Goal: Task Accomplishment & Management: Manage account settings

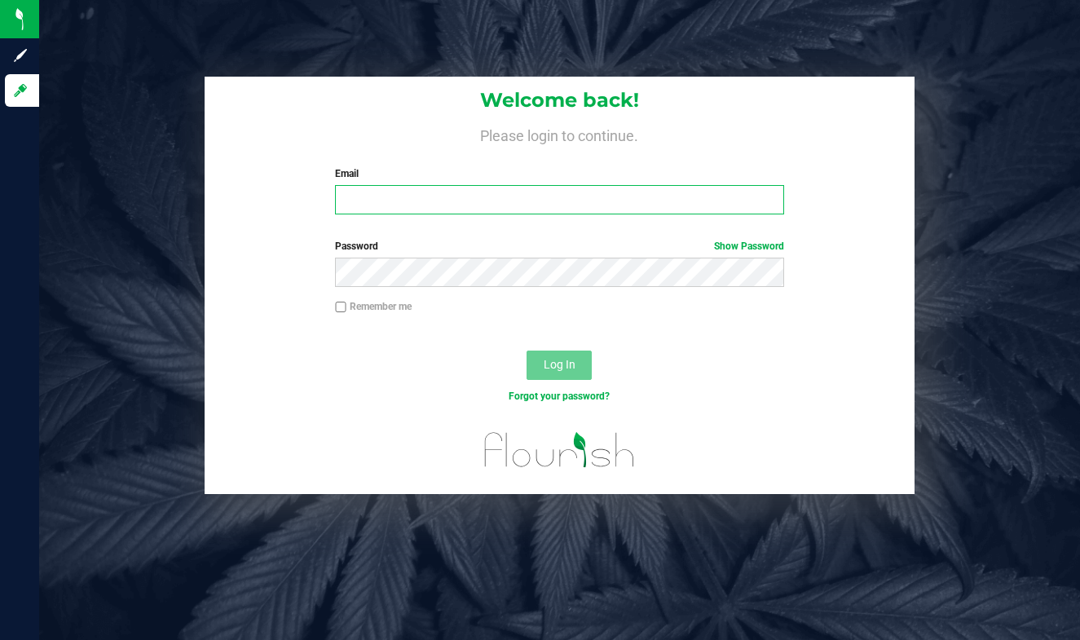
type input "[EMAIL_ADDRESS][DOMAIN_NAME]"
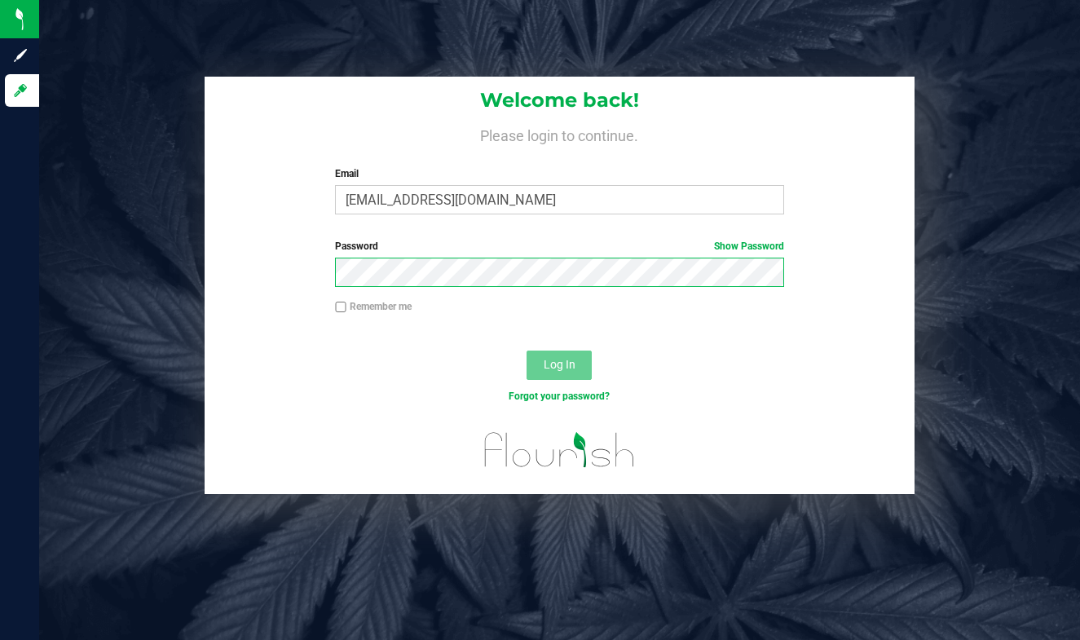
click at [559, 363] on button "Log In" at bounding box center [558, 364] width 65 height 29
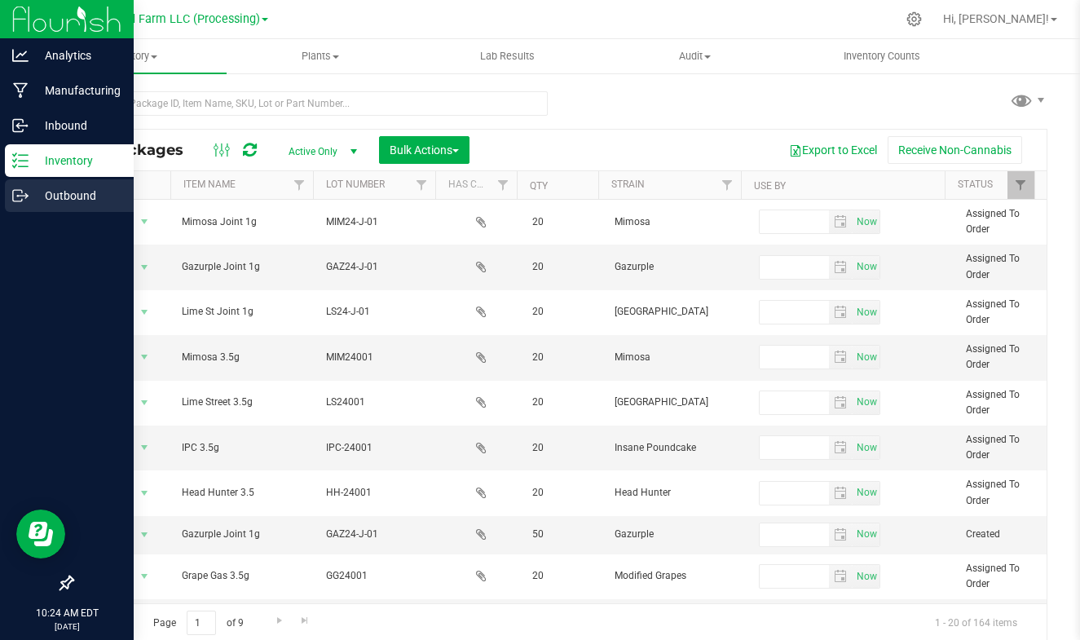
click at [23, 191] on icon at bounding box center [20, 195] width 16 height 16
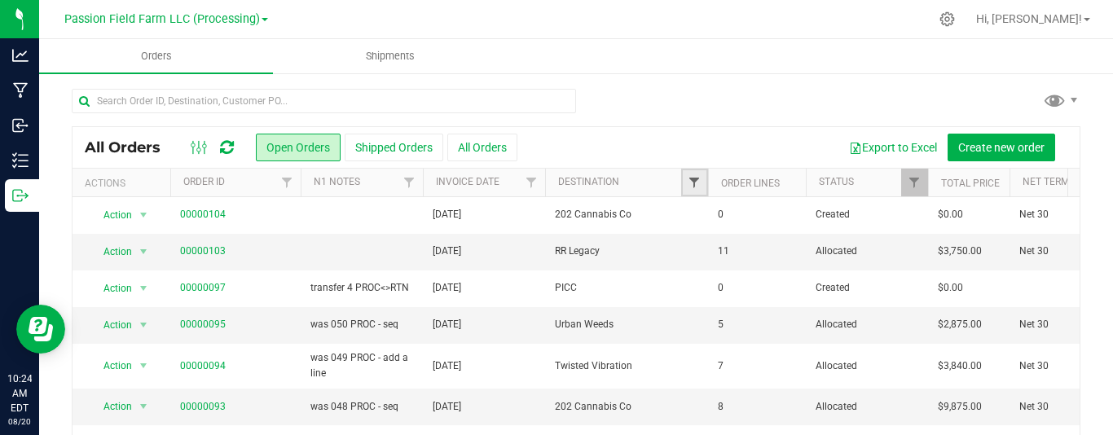
click at [692, 182] on span "Filter" at bounding box center [694, 182] width 13 height 13
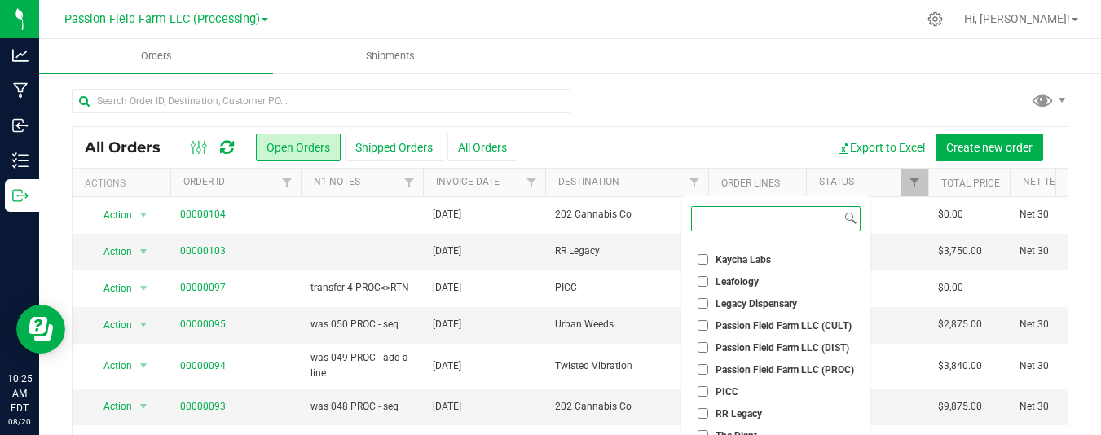
scroll to position [123, 0]
click at [701, 278] on input "Leafology" at bounding box center [702, 283] width 11 height 11
checkbox input "true"
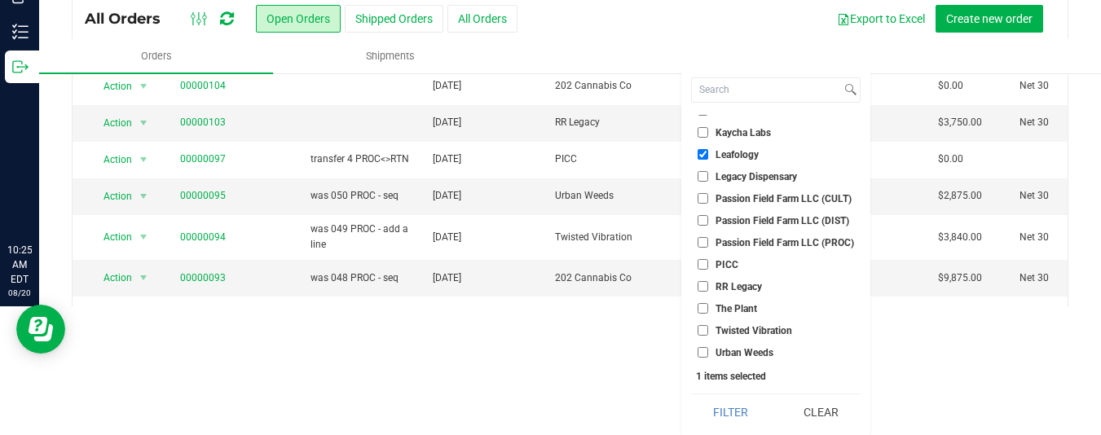
scroll to position [129, 0]
click at [733, 411] on button "Filter" at bounding box center [730, 412] width 79 height 36
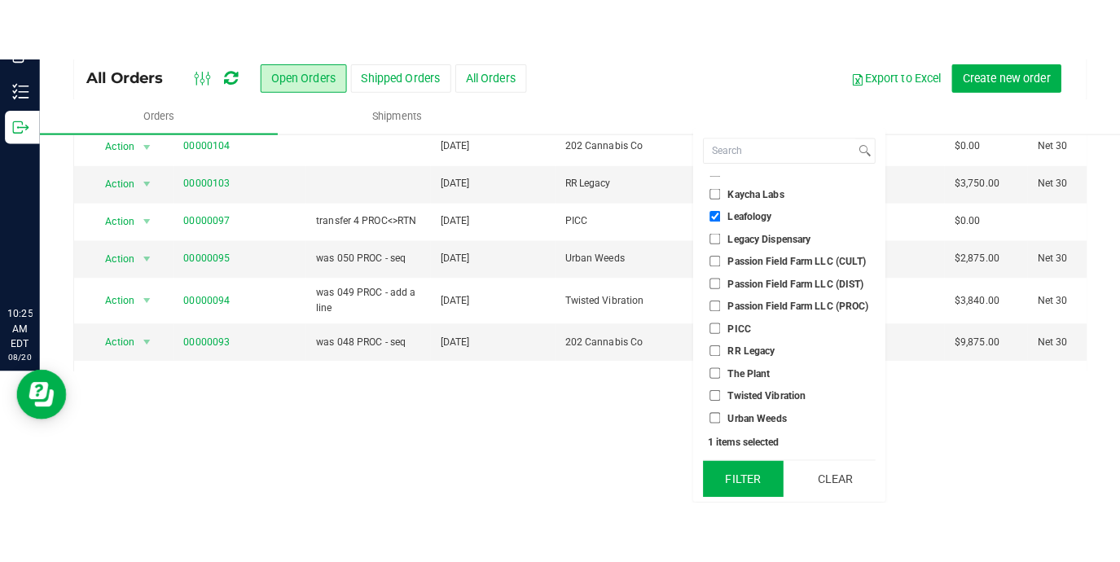
scroll to position [0, 0]
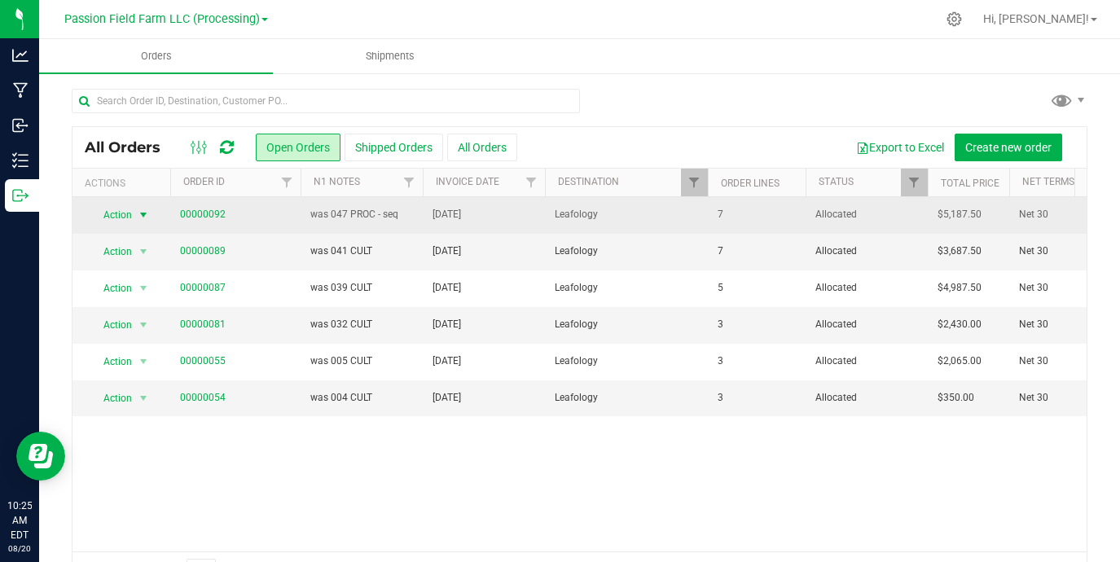
click at [117, 213] on span "Action" at bounding box center [111, 215] width 44 height 23
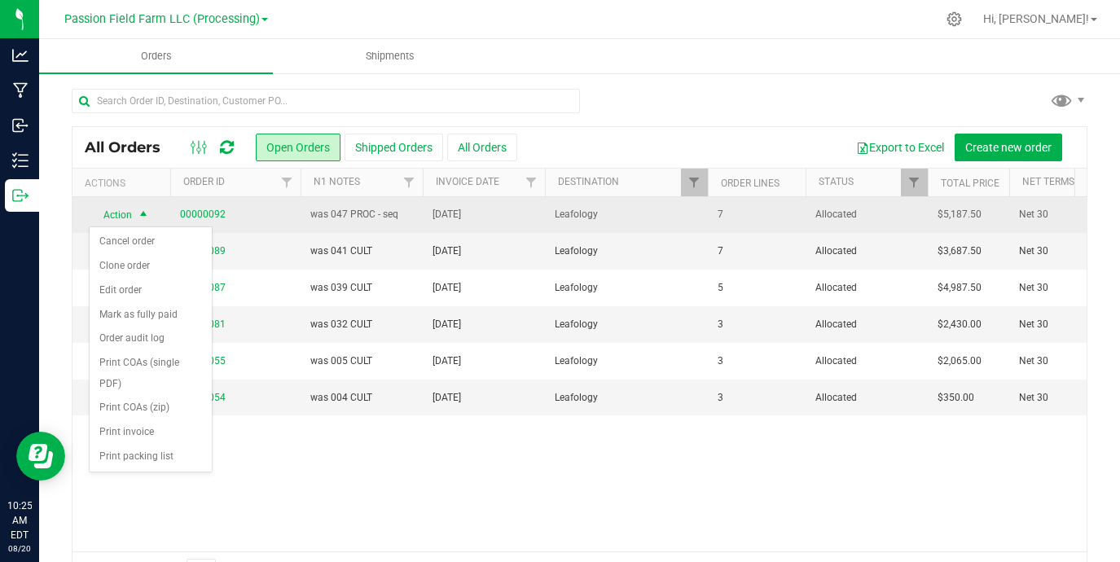
click at [117, 213] on span "Action" at bounding box center [111, 215] width 44 height 23
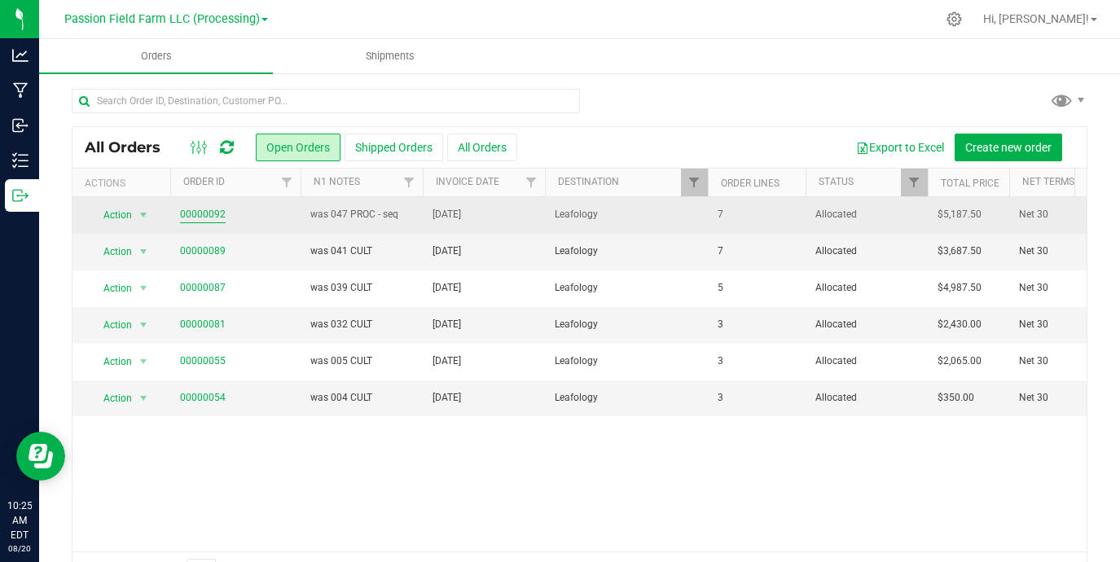
click at [208, 216] on link "00000092" at bounding box center [203, 214] width 46 height 15
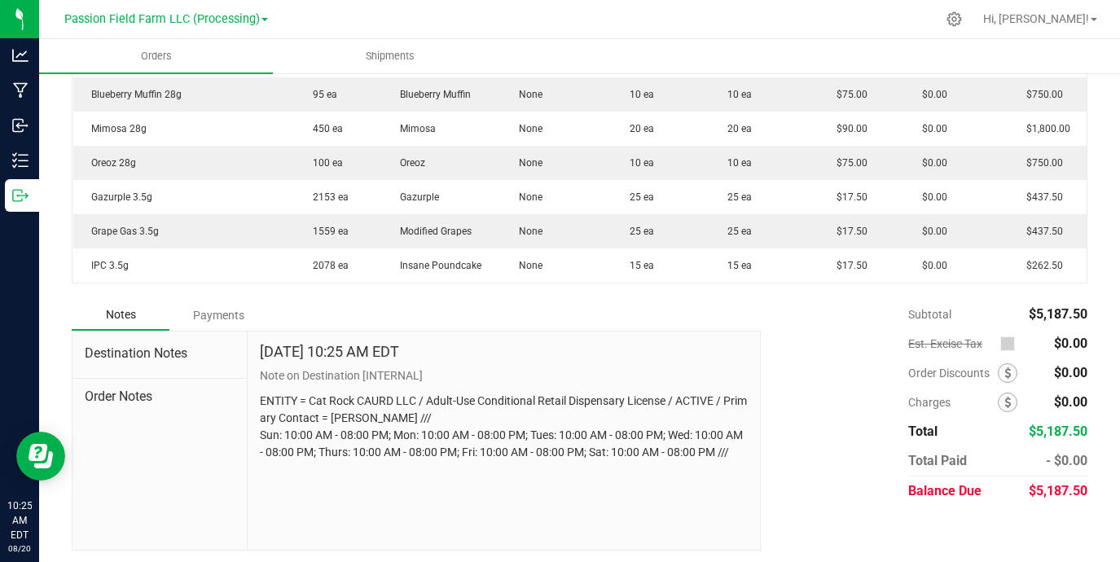
scroll to position [514, 0]
click at [213, 314] on div "Payments" at bounding box center [218, 315] width 98 height 29
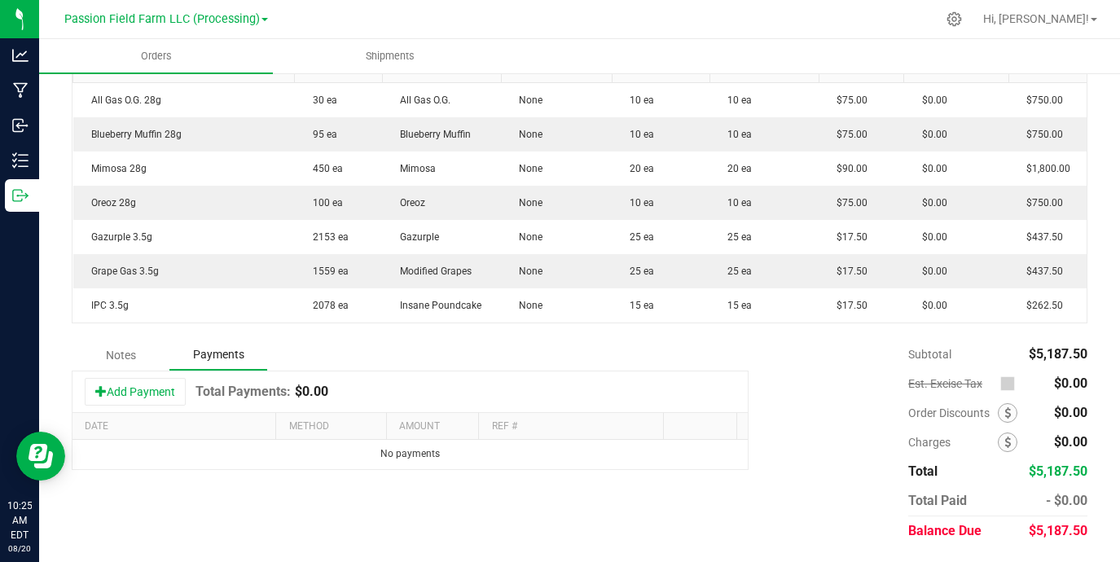
scroll to position [469, 0]
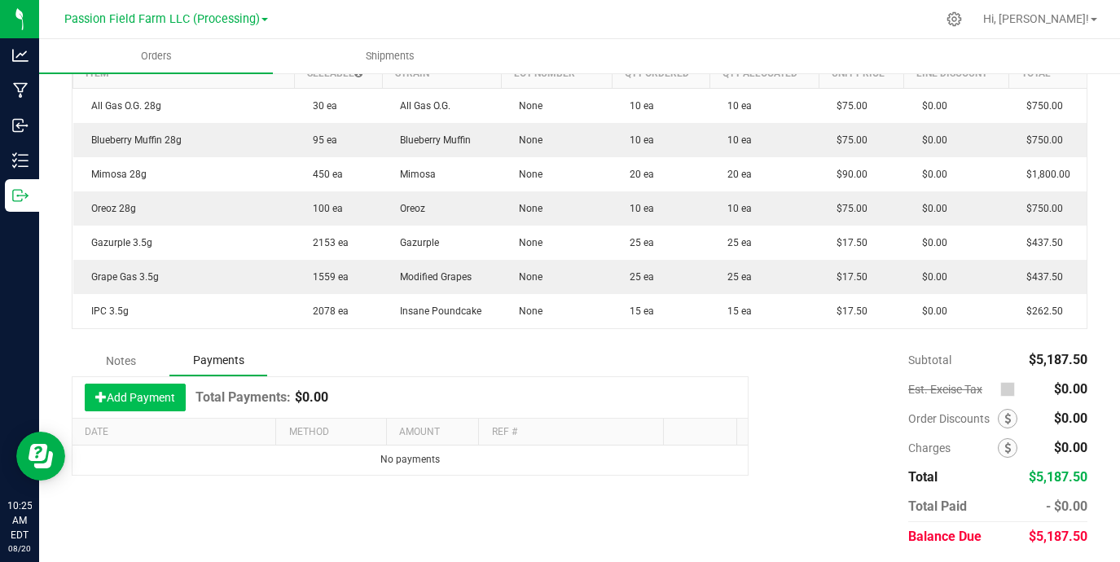
click at [142, 394] on button "Add Payment" at bounding box center [135, 398] width 101 height 28
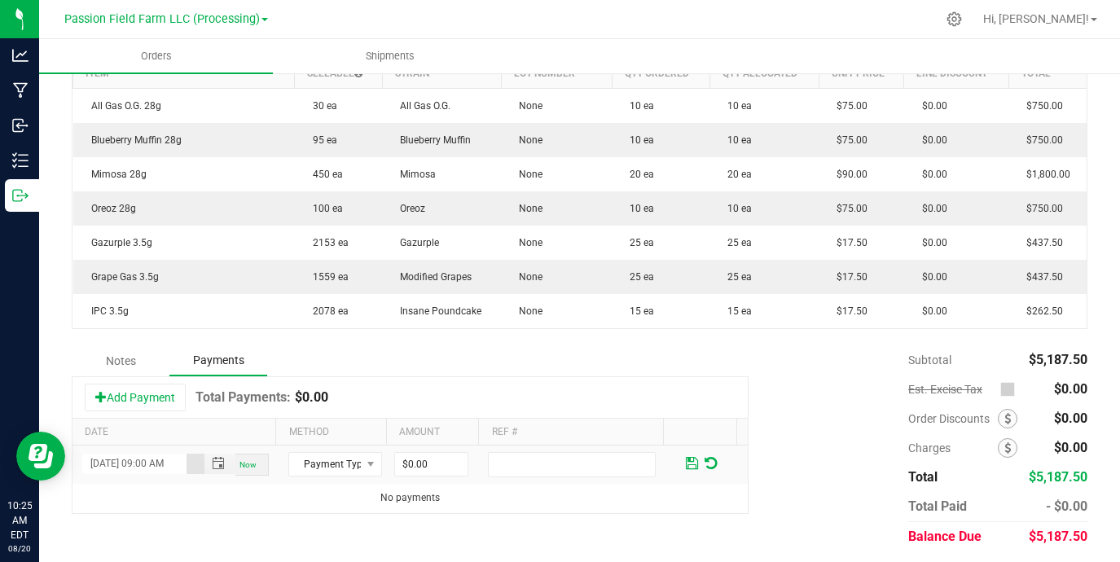
type input "[DATE] 09:00 AM"
click at [345, 460] on span "Payment Type" at bounding box center [324, 464] width 71 height 23
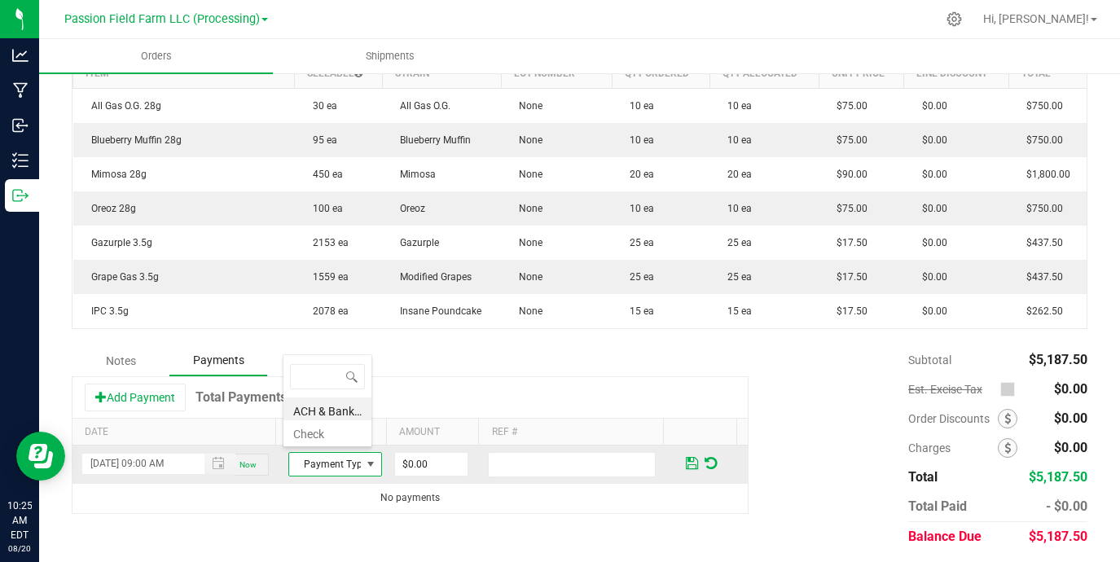
scroll to position [24, 89]
click at [331, 402] on li "ACH & Bank Transfer" at bounding box center [328, 409] width 88 height 23
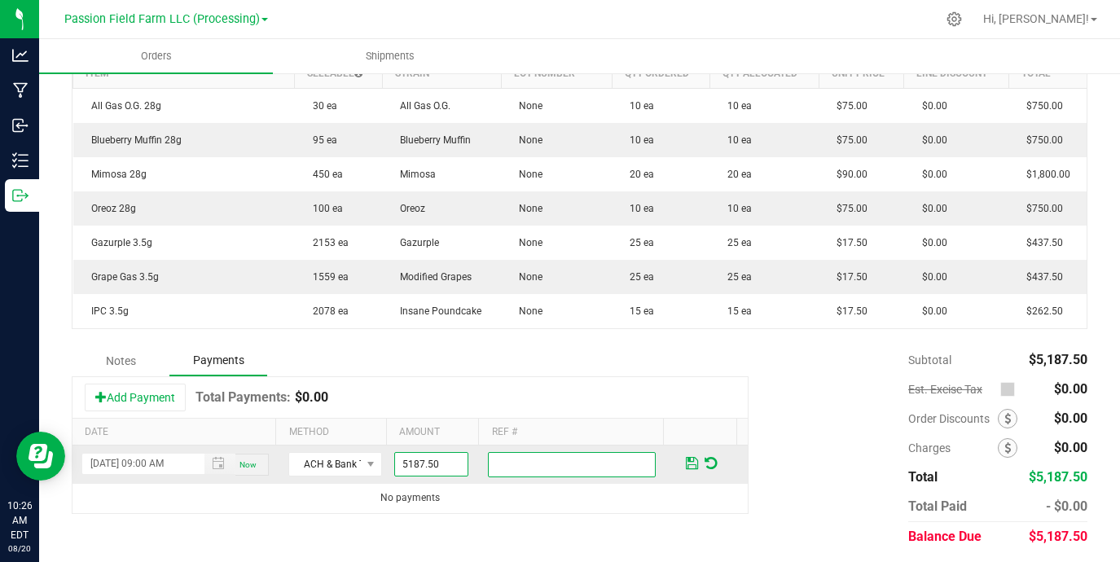
type input "$5,187.50"
click at [686, 459] on span at bounding box center [692, 463] width 12 height 15
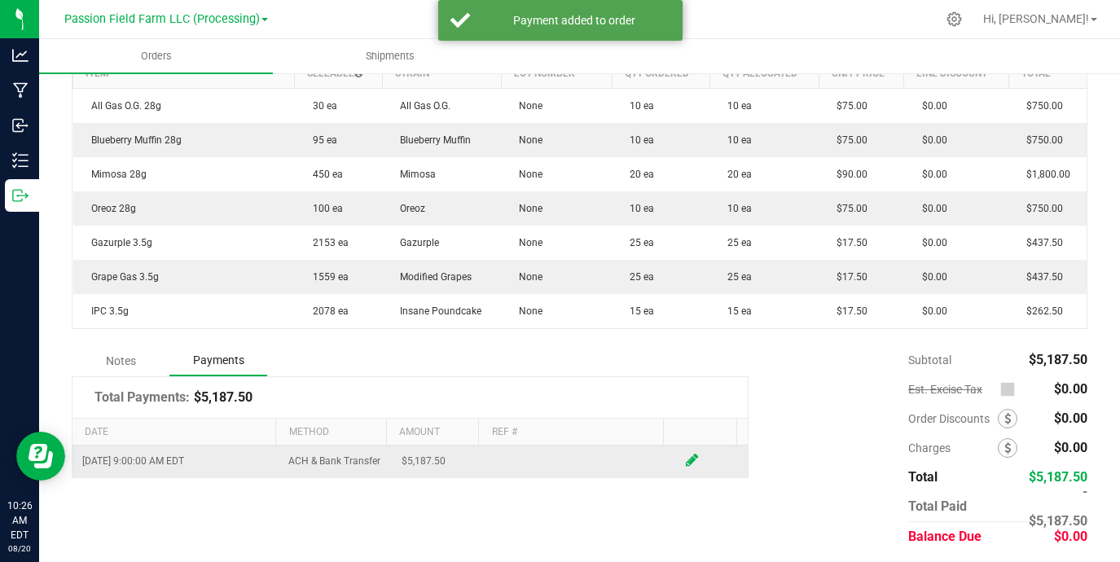
click at [534, 460] on td at bounding box center [579, 461] width 187 height 31
click at [686, 462] on icon at bounding box center [692, 460] width 12 height 15
click at [543, 455] on input "text" at bounding box center [572, 464] width 168 height 25
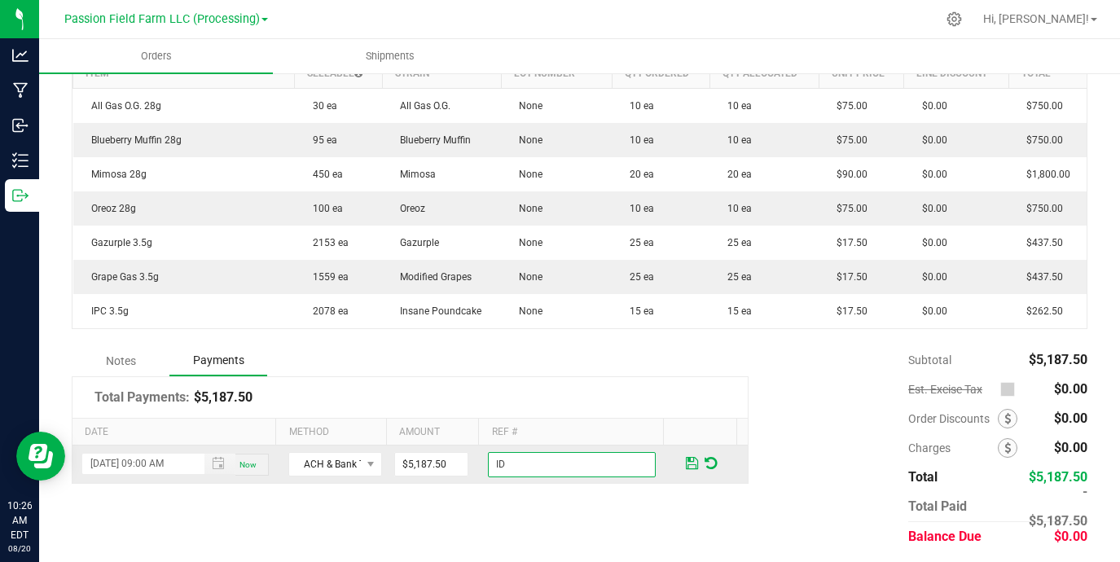
paste input "48923458"
type input "ID 48923458"
click at [686, 456] on span at bounding box center [692, 463] width 12 height 15
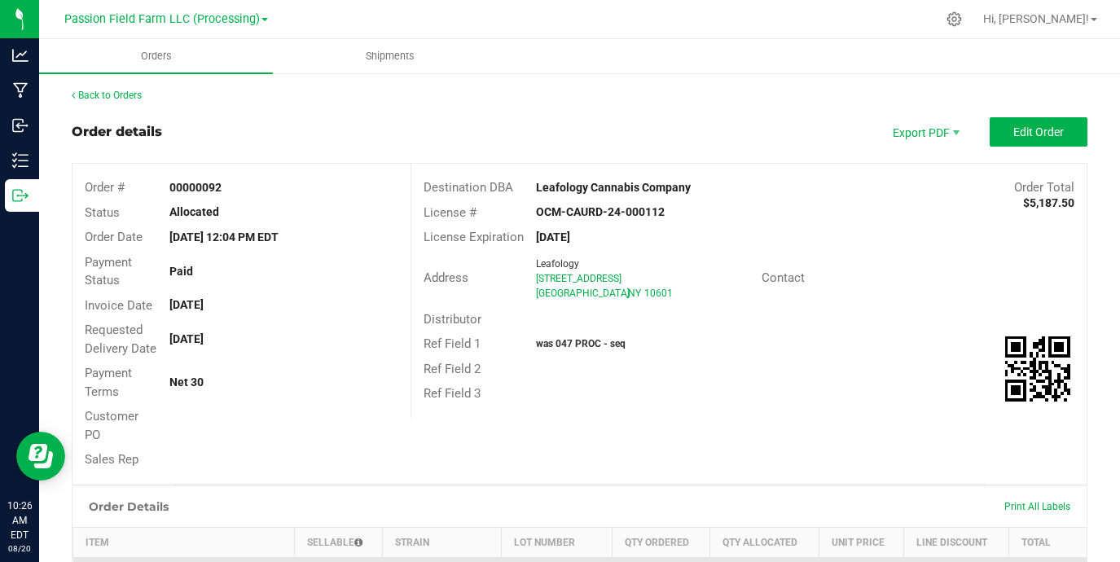
scroll to position [0, 0]
click at [122, 95] on link "Back to Orders" at bounding box center [107, 95] width 70 height 11
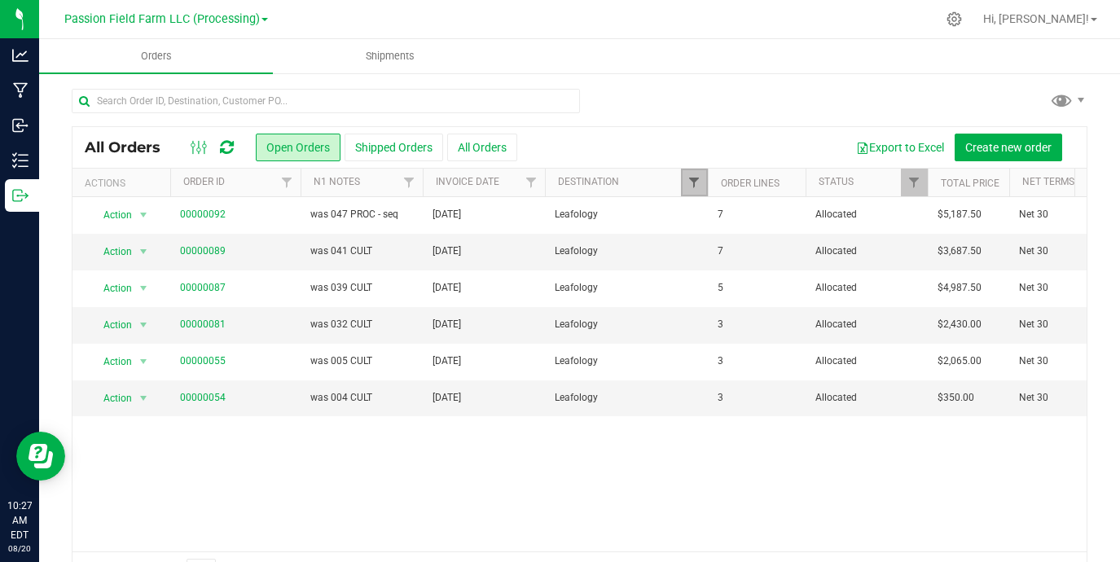
click at [693, 182] on span "Filter" at bounding box center [694, 182] width 13 height 13
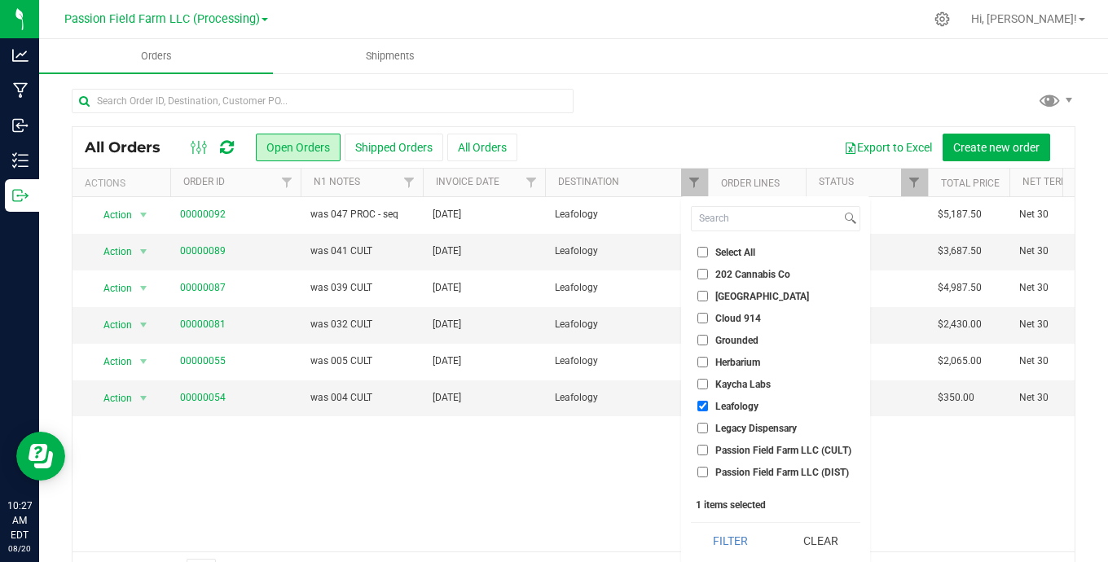
click at [704, 270] on input "202 Cannabis Co" at bounding box center [702, 274] width 11 height 11
checkbox input "true"
click at [703, 401] on input "Leafology" at bounding box center [702, 406] width 11 height 11
checkbox input "false"
click at [728, 540] on button "Filter" at bounding box center [730, 541] width 79 height 36
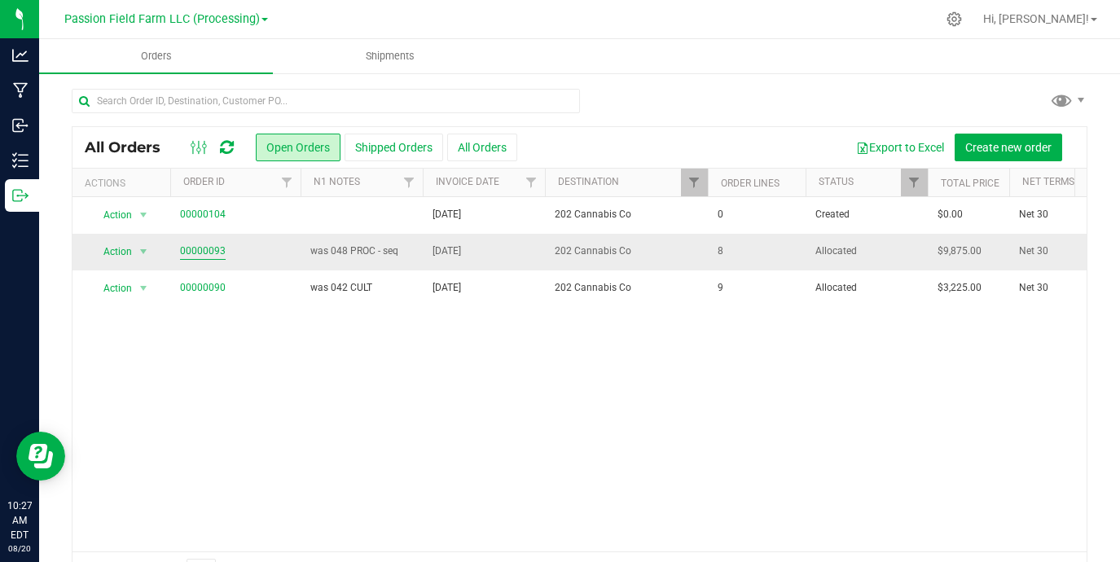
click at [197, 250] on link "00000093" at bounding box center [203, 251] width 46 height 15
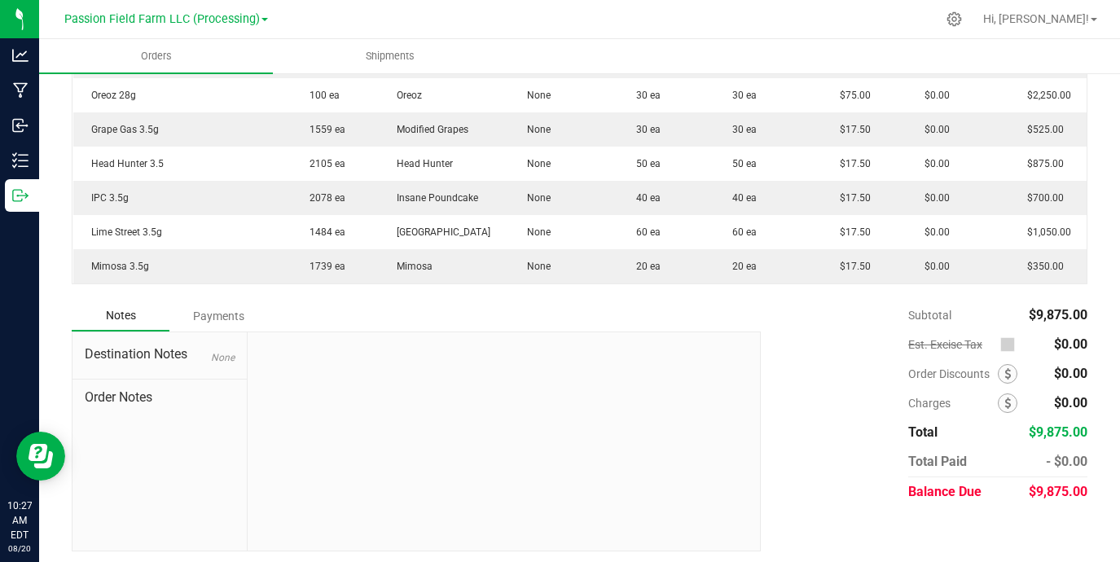
click at [225, 308] on div "Payments" at bounding box center [218, 315] width 98 height 29
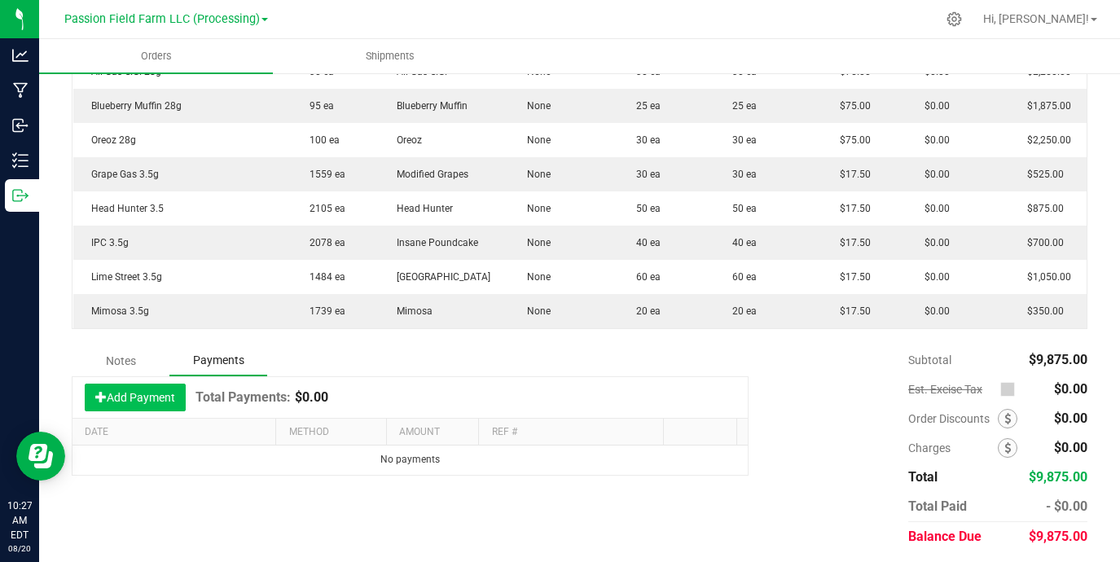
click at [137, 391] on button "Add Payment" at bounding box center [135, 398] width 101 height 28
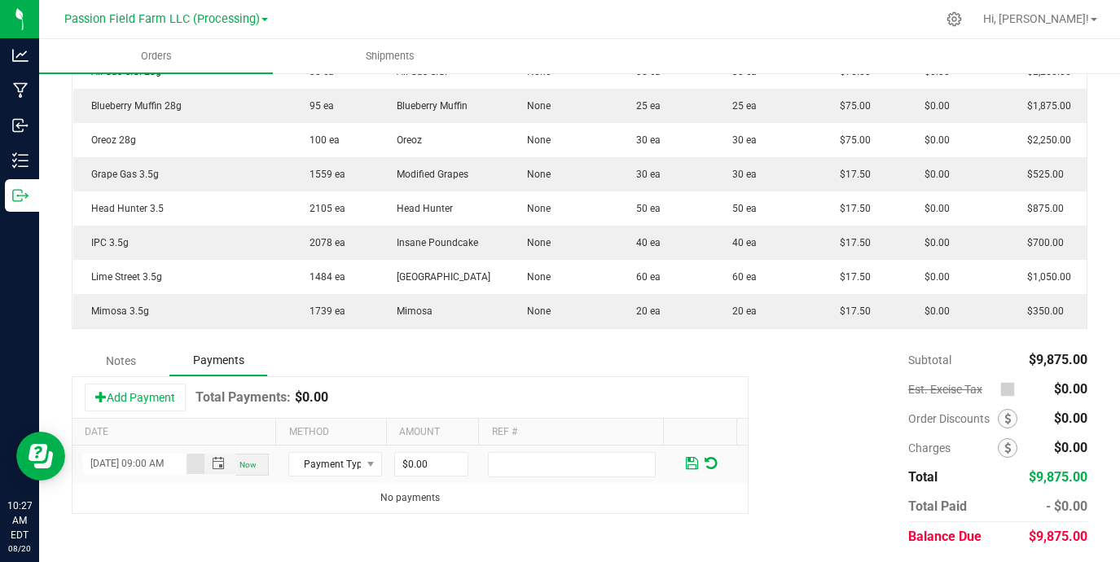
type input "[DATE] 09:00 AM"
click at [341, 457] on span "Payment Type" at bounding box center [324, 464] width 71 height 23
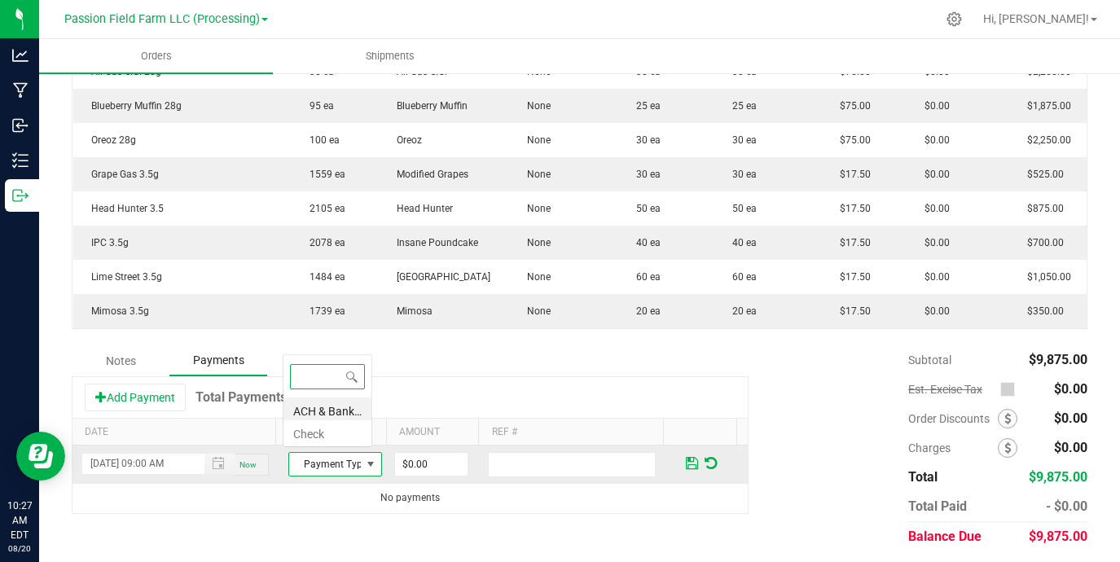
scroll to position [81451, 81385]
click at [338, 409] on li "ACH & Bank Transfer" at bounding box center [328, 409] width 88 height 23
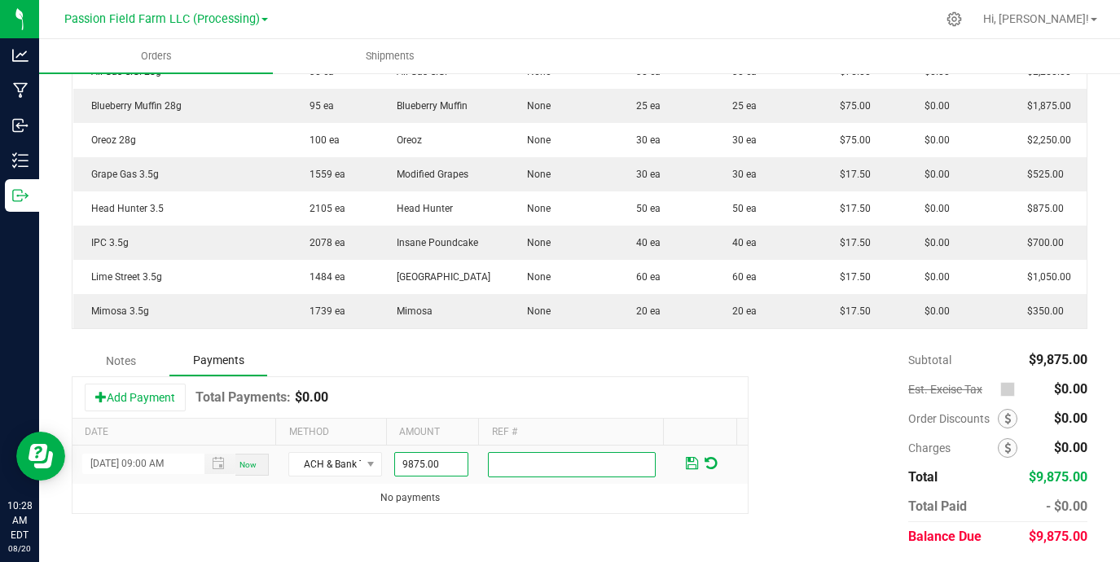
type input "$9,875.00"
paste input "48926841"
type input "ID 48926841"
click at [686, 456] on span at bounding box center [692, 463] width 12 height 15
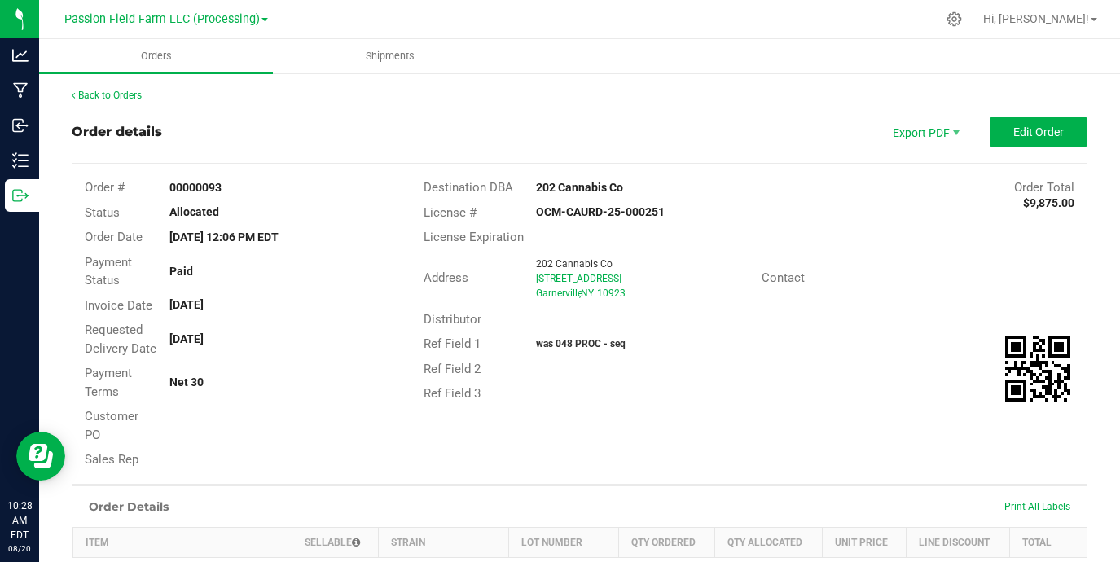
scroll to position [0, 0]
click at [120, 97] on link "Back to Orders" at bounding box center [107, 95] width 70 height 11
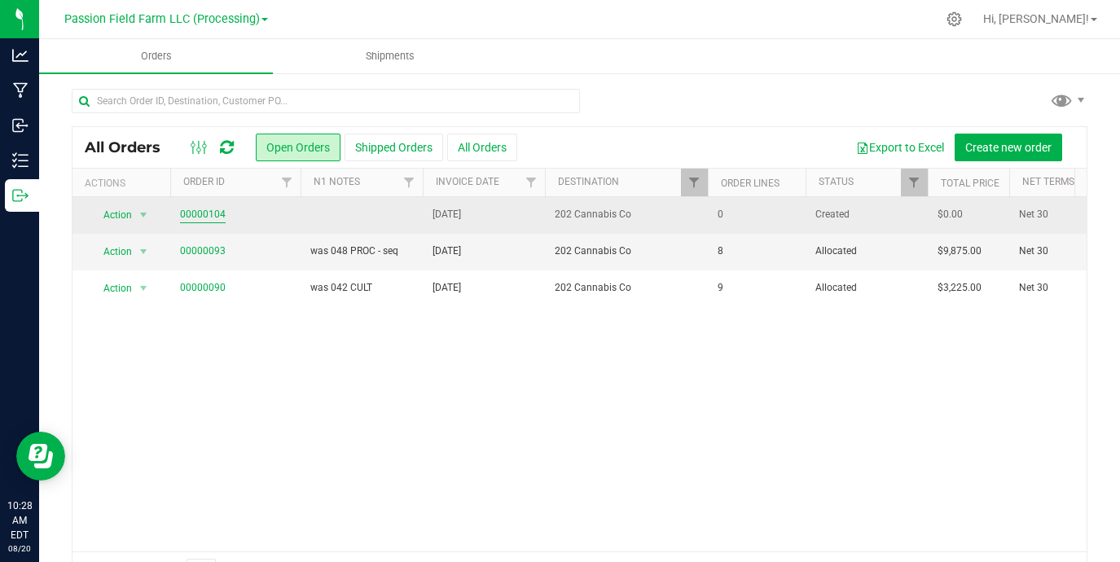
click at [191, 213] on link "00000104" at bounding box center [203, 214] width 46 height 15
